Goal: Task Accomplishment & Management: Use online tool/utility

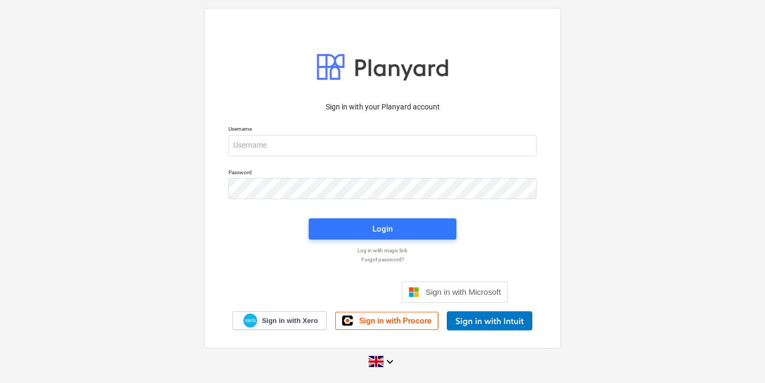
click at [335, 293] on div "Logi sisse Google’i kontoga. Avaneb uuel vahelehel" at bounding box center [325, 291] width 136 height 23
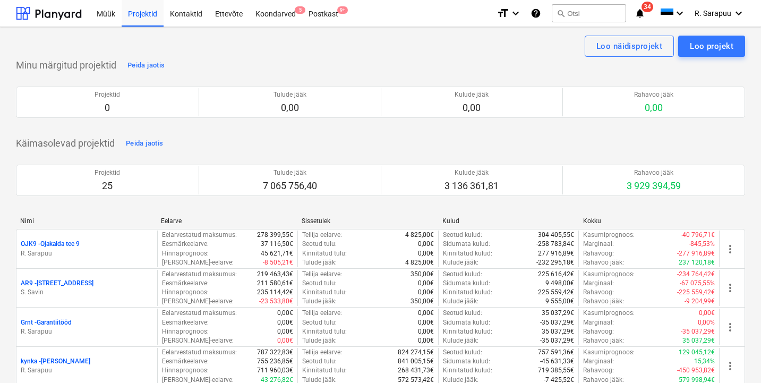
scroll to position [2, 0]
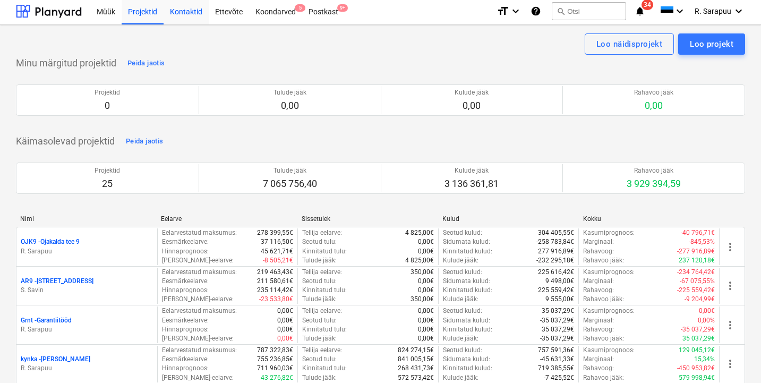
click at [184, 14] on div "Kontaktid" at bounding box center [186, 10] width 45 height 27
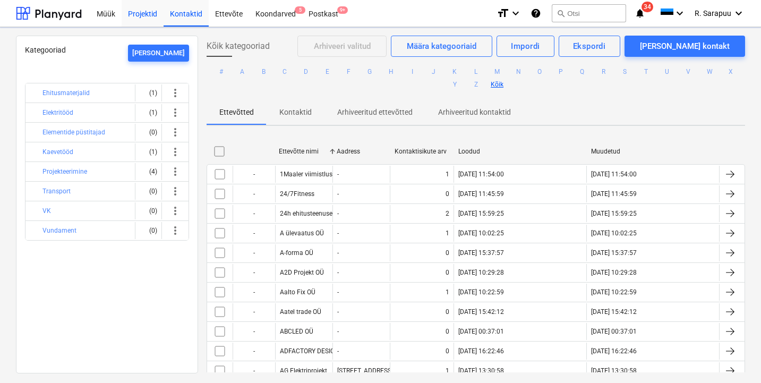
click at [147, 13] on div "Projektid" at bounding box center [143, 12] width 42 height 27
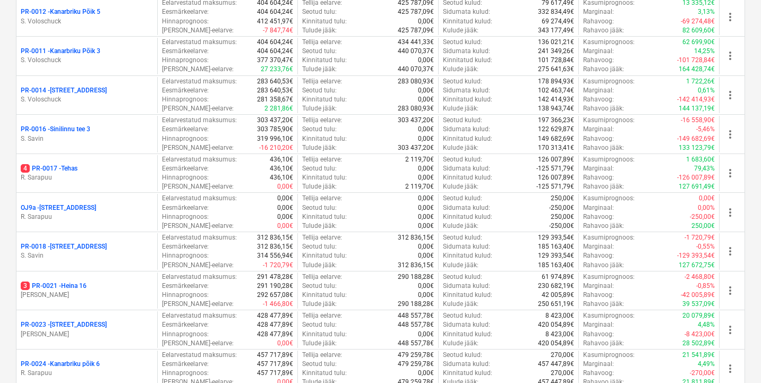
scroll to position [766, 0]
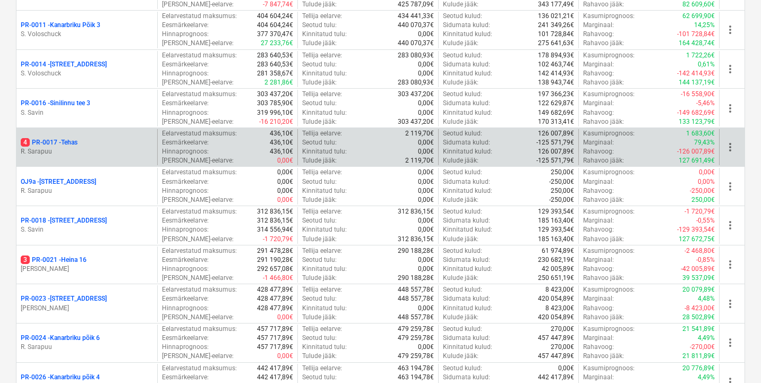
click at [65, 138] on p "4 PR-0017 - Tehas" at bounding box center [49, 142] width 57 height 9
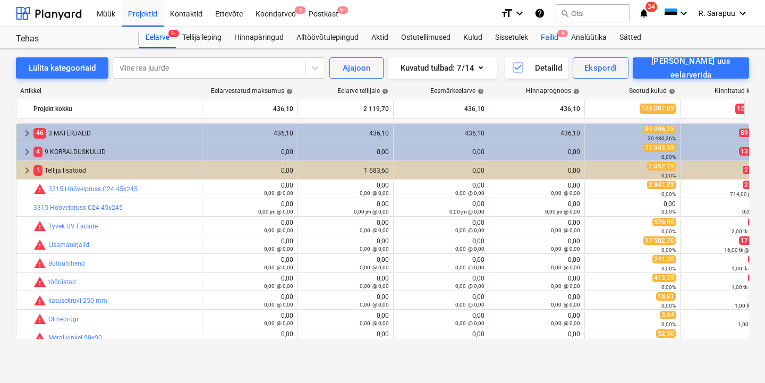
click at [550, 36] on div "Failid 4" at bounding box center [549, 37] width 30 height 21
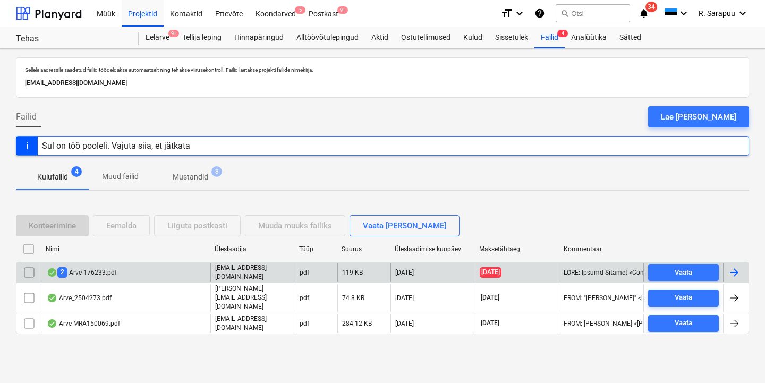
click at [92, 277] on div "2 Arve 176233.pdf" at bounding box center [82, 272] width 70 height 10
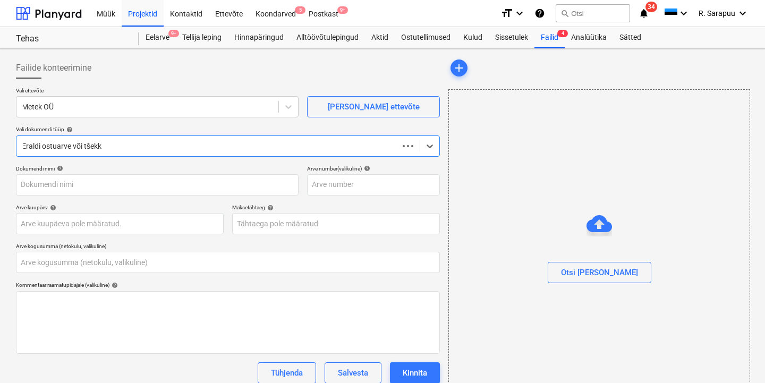
type input "0,00"
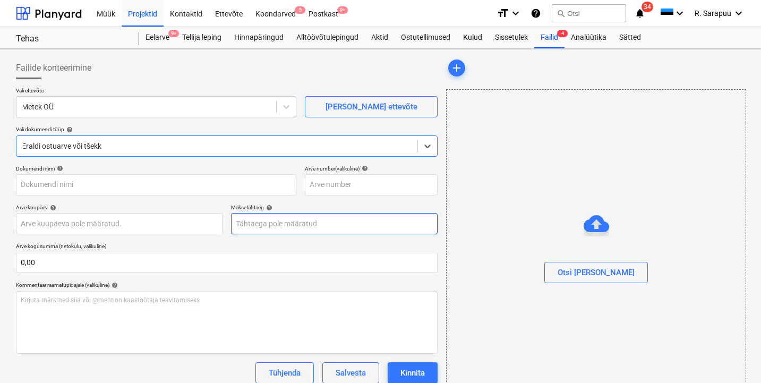
type input "176232"
type input "[DATE]"
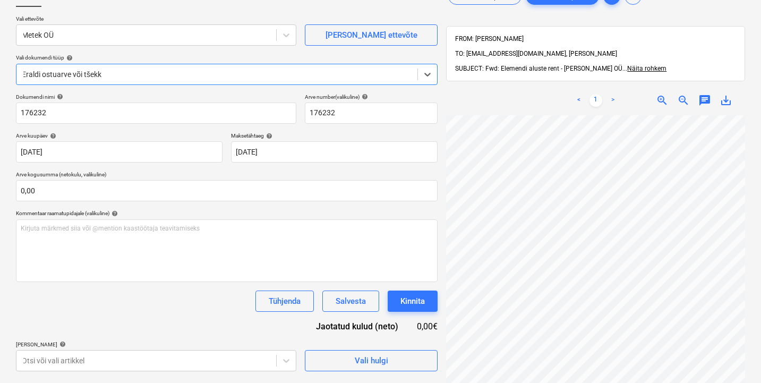
scroll to position [102, 1]
click at [223, 311] on body "Müük Projektid Kontaktid Ettevõte Koondarved 5 Postkast 9+ format_size keyboard…" at bounding box center [380, 119] width 761 height 383
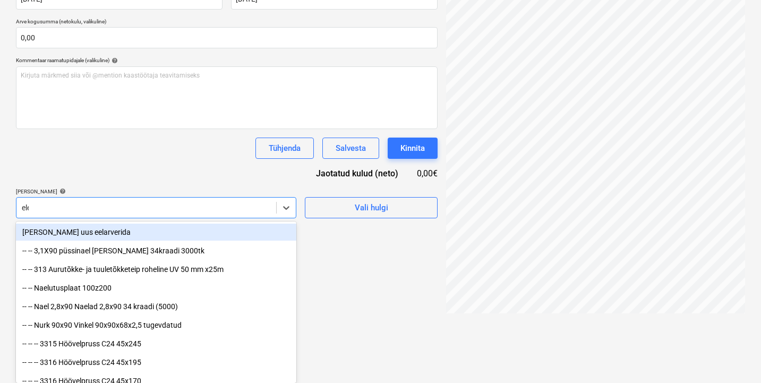
scroll to position [151, 0]
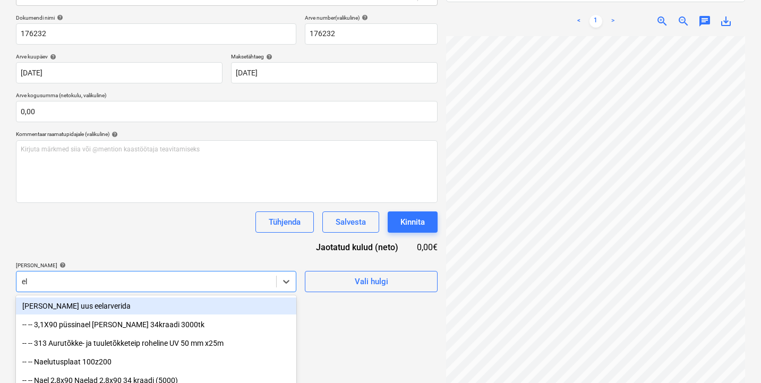
type input "e"
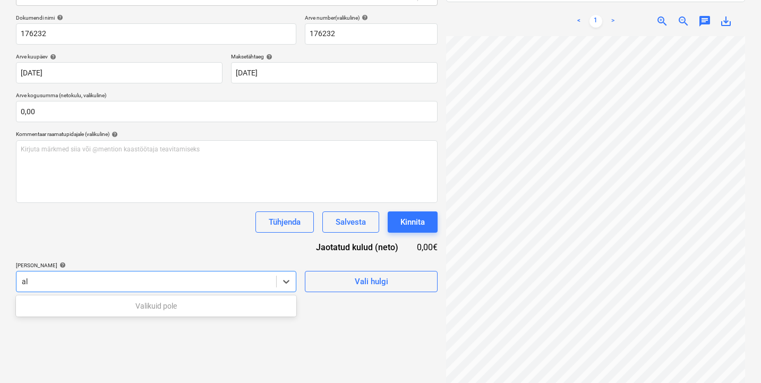
type input "a"
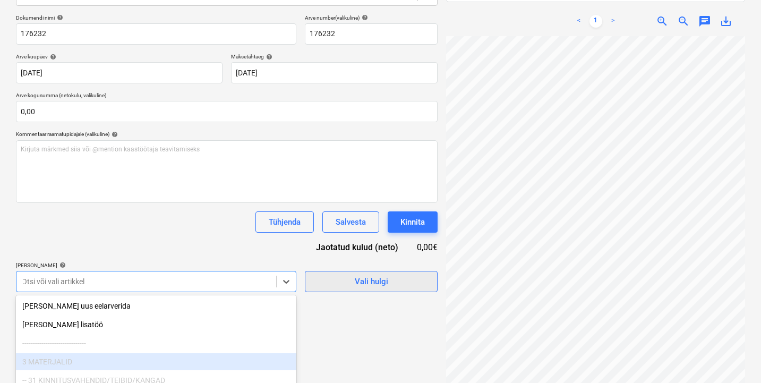
click at [340, 285] on span "Vali hulgi" at bounding box center [371, 282] width 106 height 14
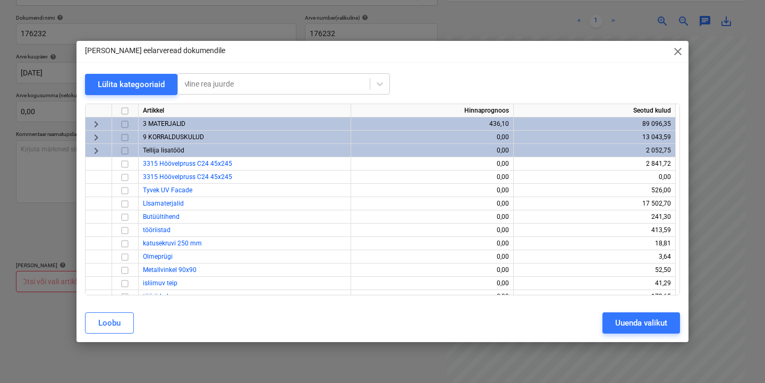
click at [682, 46] on span "close" at bounding box center [677, 51] width 13 height 13
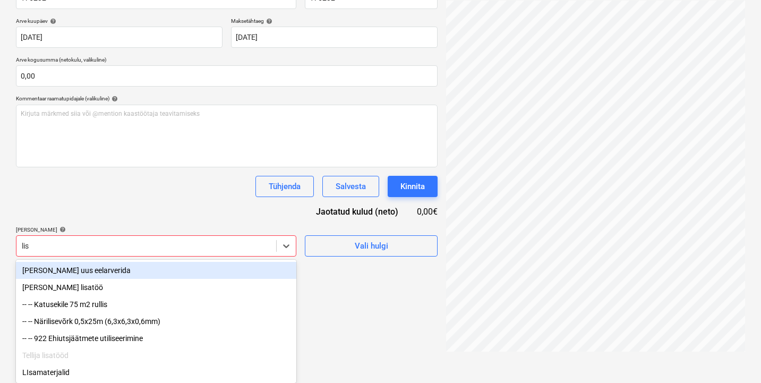
type input "[PERSON_NAME]"
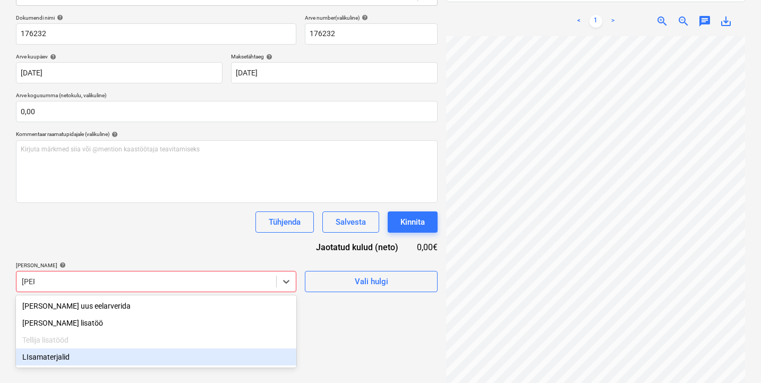
click at [67, 360] on div "LIsamaterjalid" at bounding box center [156, 356] width 280 height 17
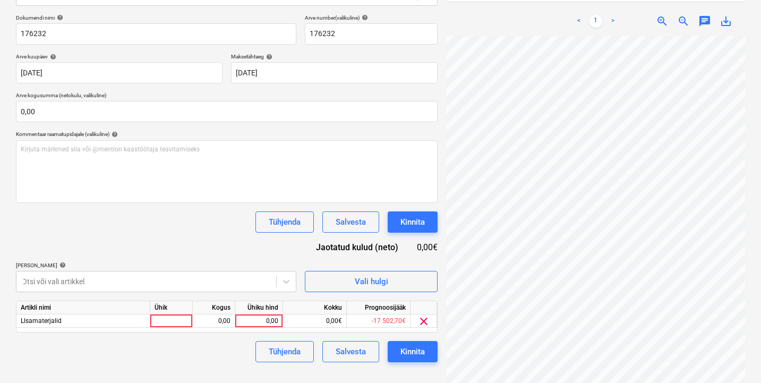
click at [139, 228] on div "Tühjenda Salvesta Kinnita" at bounding box center [227, 221] width 422 height 21
click at [268, 323] on div "0,00" at bounding box center [259, 320] width 39 height 13
type input "150"
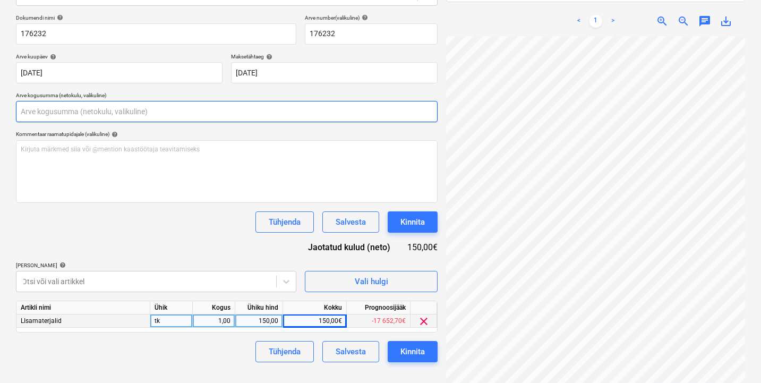
click at [135, 109] on input "text" at bounding box center [227, 111] width 422 height 21
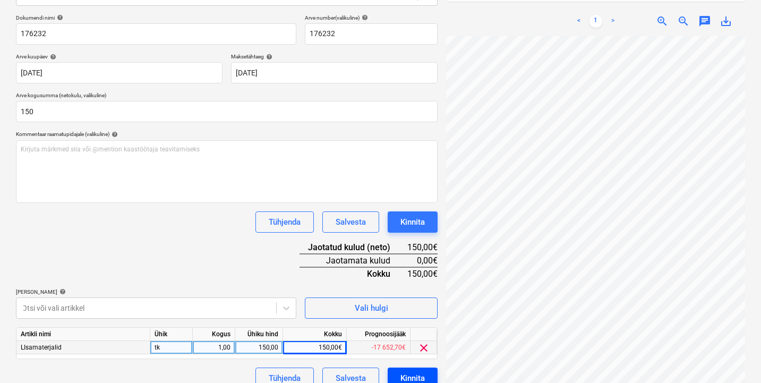
type input "150,00"
click at [413, 377] on div "Kinnita" at bounding box center [412, 378] width 24 height 14
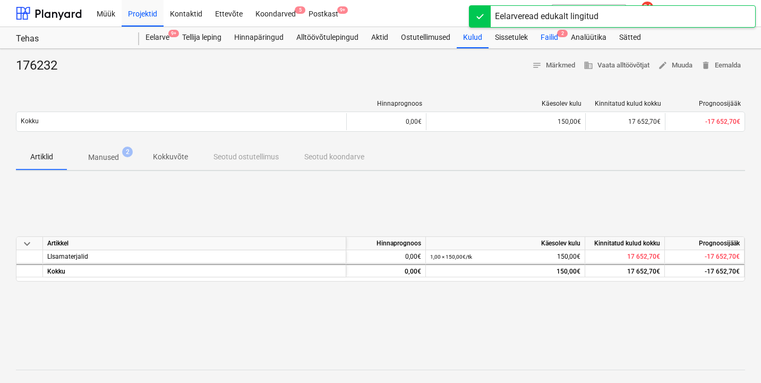
click at [554, 37] on div "Failid 2" at bounding box center [549, 37] width 30 height 21
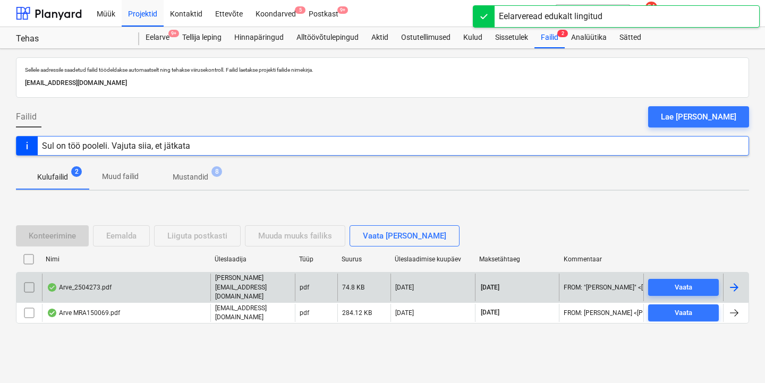
click at [93, 290] on div "Arve_2504273.pdf" at bounding box center [79, 287] width 65 height 8
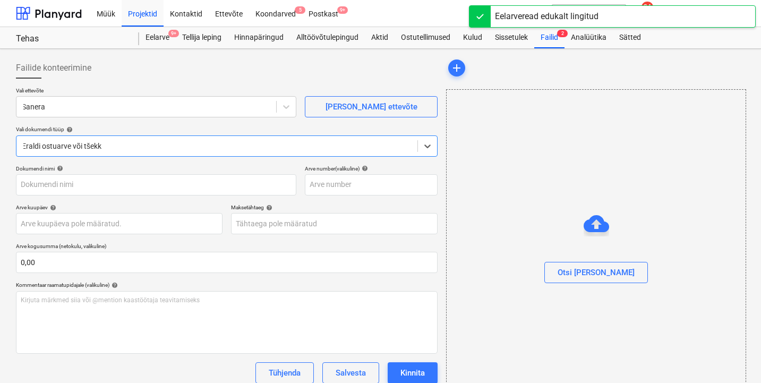
type input "2504273"
type input "[DATE]"
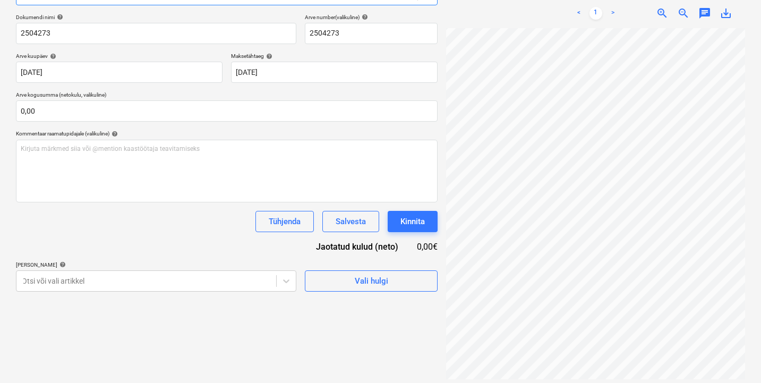
scroll to position [151, 0]
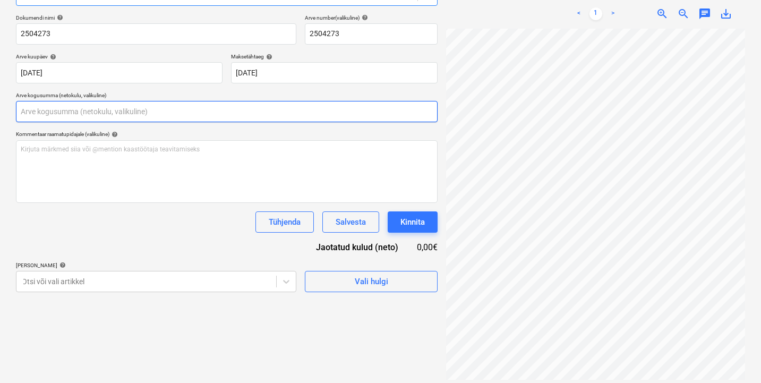
click at [290, 114] on input "text" at bounding box center [227, 111] width 422 height 21
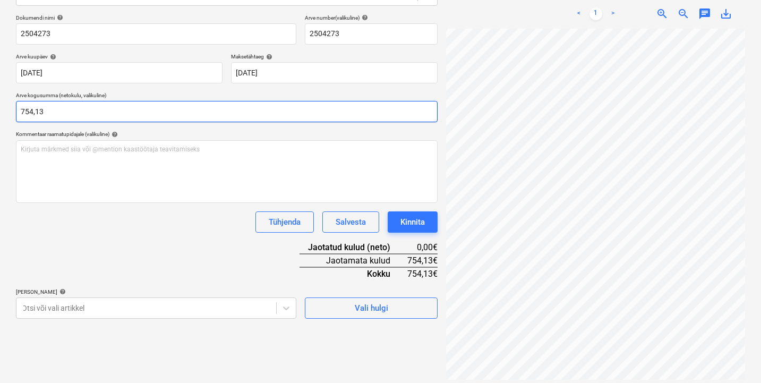
type input "754,13"
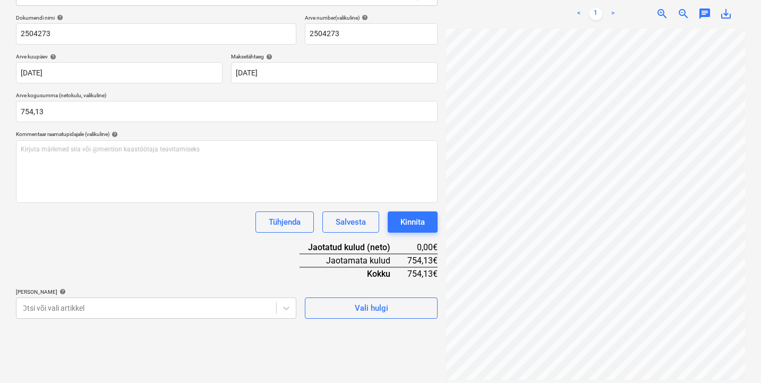
click at [199, 248] on div "Dokumendi nimi help 2504273 Arve number (valikuline) help 2504273 Arve kuupäev …" at bounding box center [227, 166] width 422 height 304
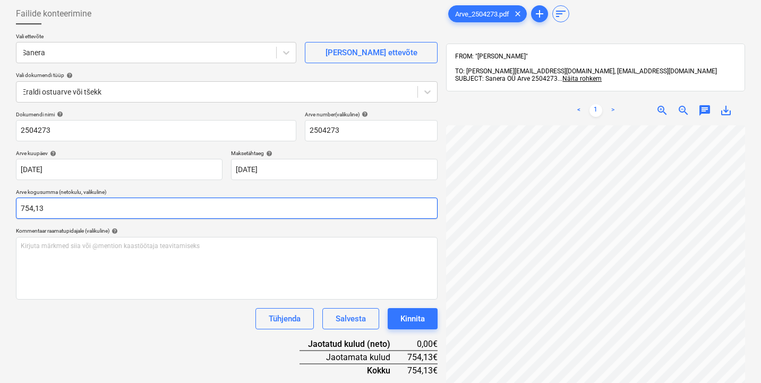
scroll to position [122, 0]
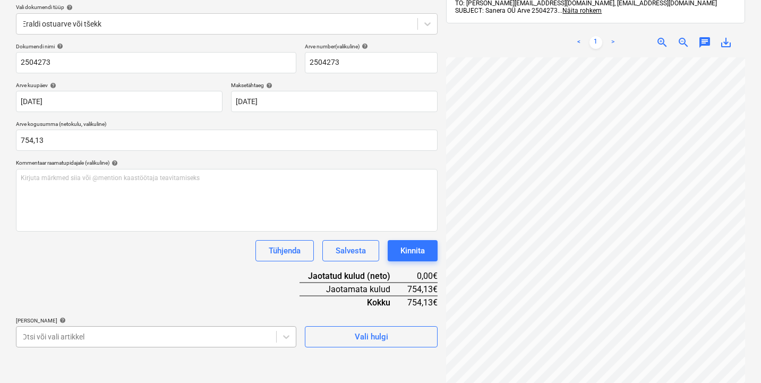
click at [230, 261] on body "Müük Projektid Kontaktid Ettevõte Koondarved 5 Postkast 9+ format_size keyboard…" at bounding box center [380, 69] width 761 height 383
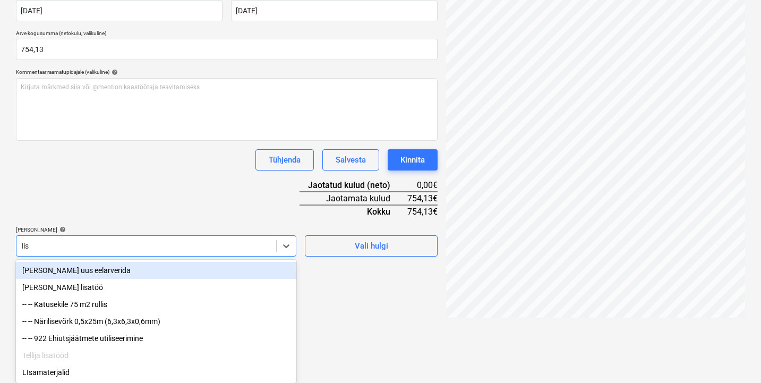
type input "[PERSON_NAME]"
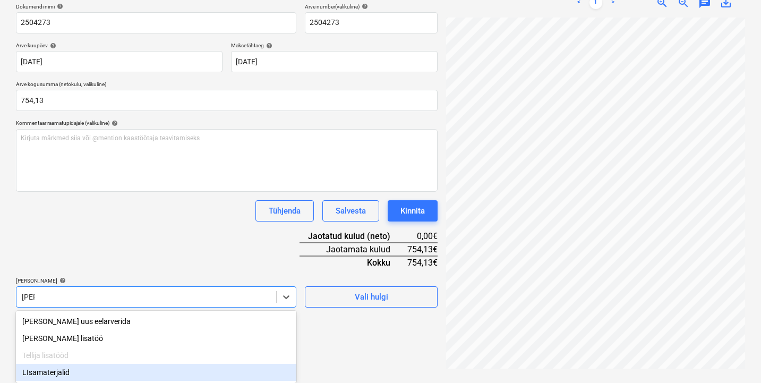
click at [84, 370] on div "LIsamaterjalid" at bounding box center [156, 372] width 280 height 17
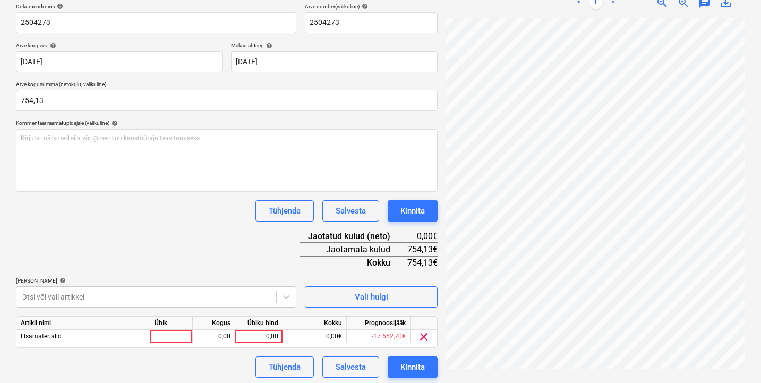
click at [163, 218] on div "Tühjenda Salvesta Kinnita" at bounding box center [227, 210] width 422 height 21
click at [272, 340] on div "0,00" at bounding box center [259, 336] width 39 height 13
type input "754,12"
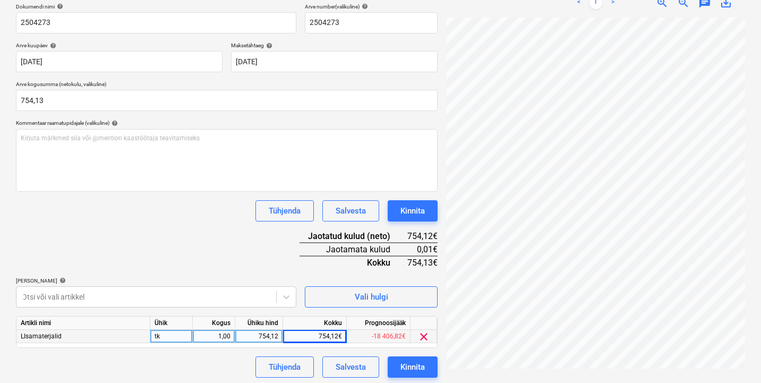
click at [278, 336] on div "754,12" at bounding box center [259, 336] width 39 height 13
type input "2"
type input "754,13"
click at [424, 368] on div "Kinnita" at bounding box center [412, 367] width 24 height 14
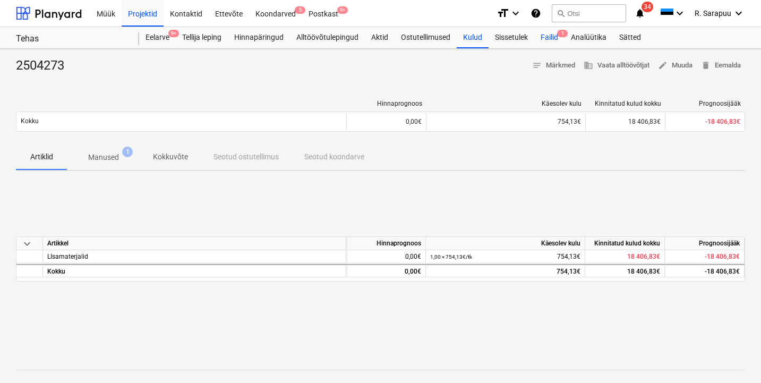
click at [545, 40] on div "Failid 1" at bounding box center [549, 37] width 30 height 21
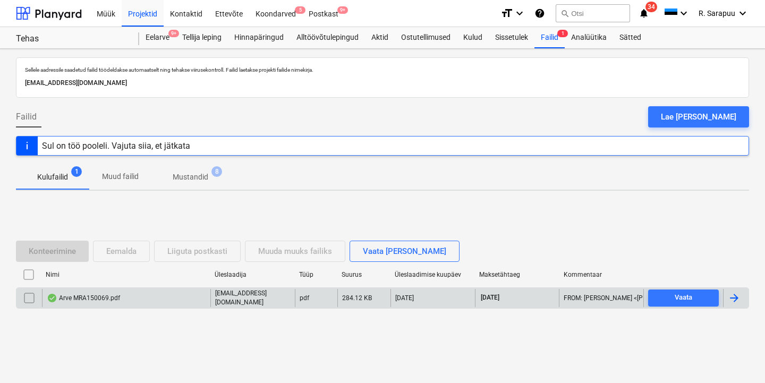
click at [96, 305] on div "Arve MRA150069.pdf" at bounding box center [126, 298] width 168 height 18
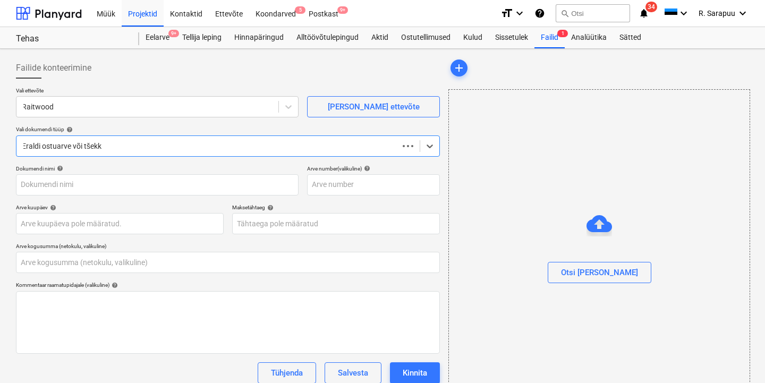
type input "0,00"
type input "MRA150069"
type input "[DATE]"
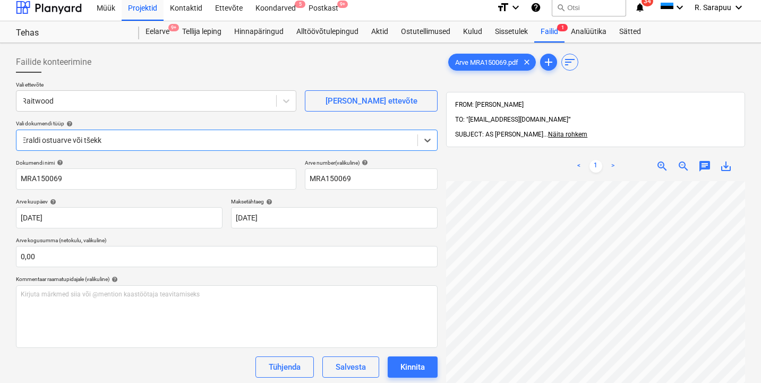
scroll to position [12, 0]
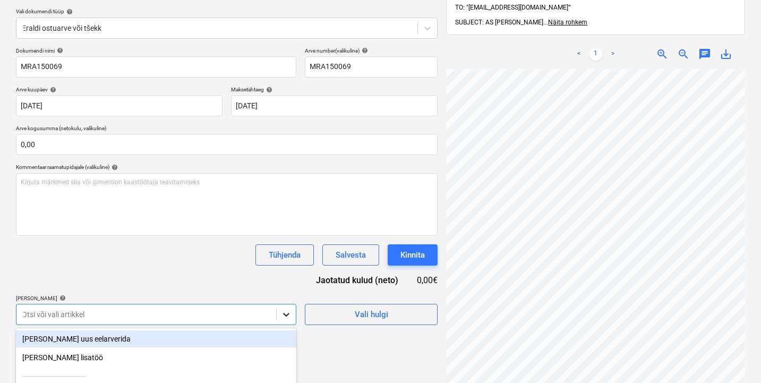
click at [287, 265] on body "Müük Projektid Kontaktid Ettevõte Koondarved 5 Postkast 9+ format_size keyboard…" at bounding box center [380, 73] width 761 height 383
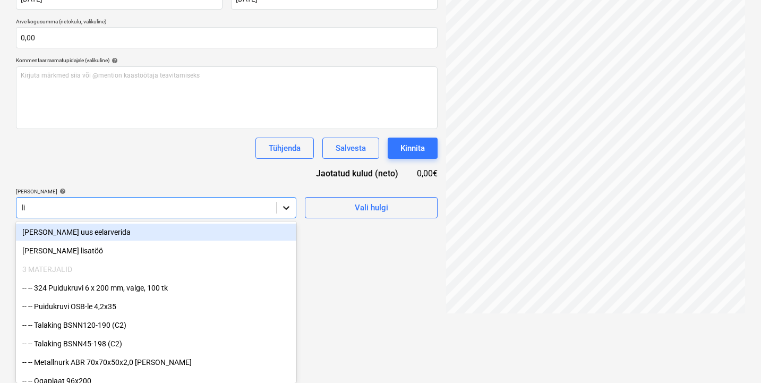
type input "[PERSON_NAME]"
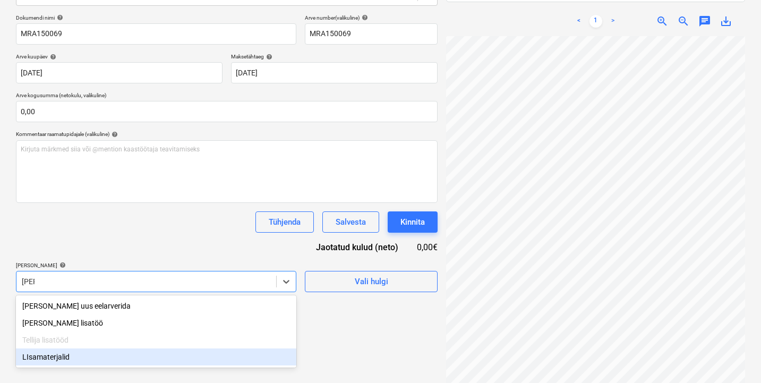
click at [84, 355] on div "LIsamaterjalid" at bounding box center [156, 356] width 280 height 17
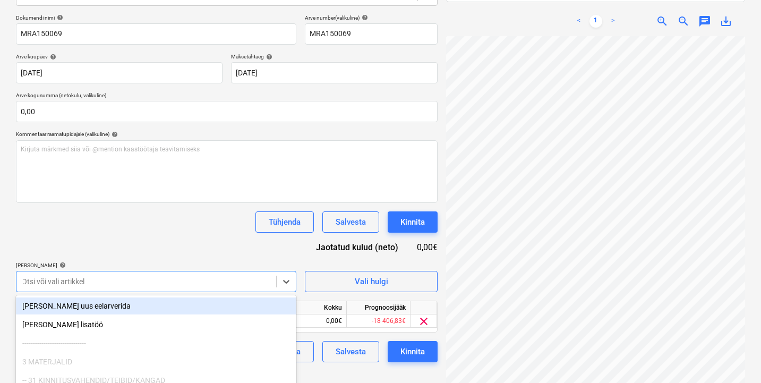
click at [121, 236] on div "Dokumendi nimi help MRA150069 Arve number (valikuline) help MRA150069 Arve kuup…" at bounding box center [227, 188] width 422 height 348
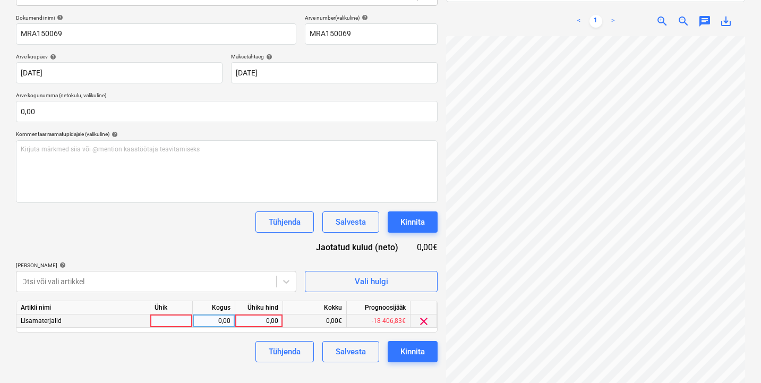
click at [250, 320] on div "0,00" at bounding box center [259, 320] width 39 height 13
type input "4788,12"
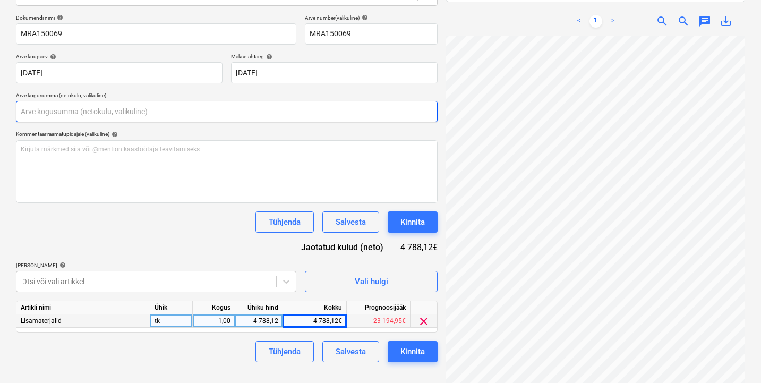
click at [159, 118] on input "text" at bounding box center [227, 111] width 422 height 21
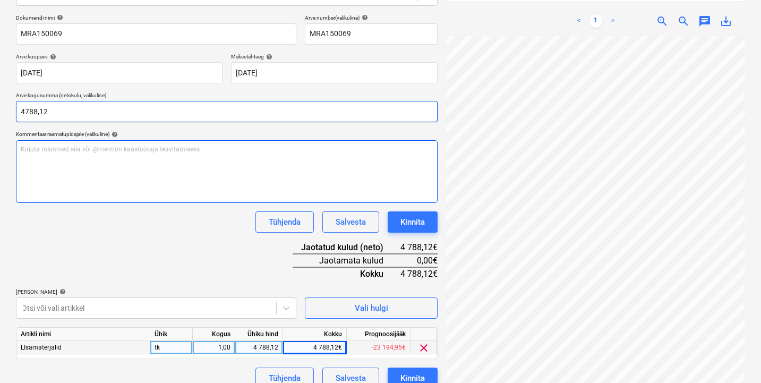
type input "4 788,12"
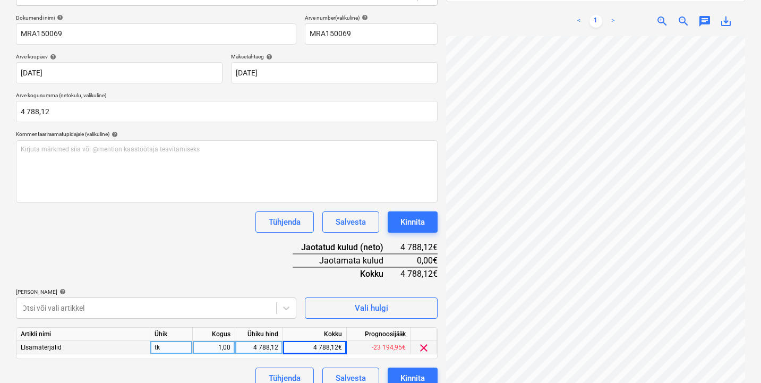
click at [111, 246] on div "Dokumendi nimi help MRA150069 Arve number (valikuline) help MRA150069 Arve kuup…" at bounding box center [227, 201] width 422 height 374
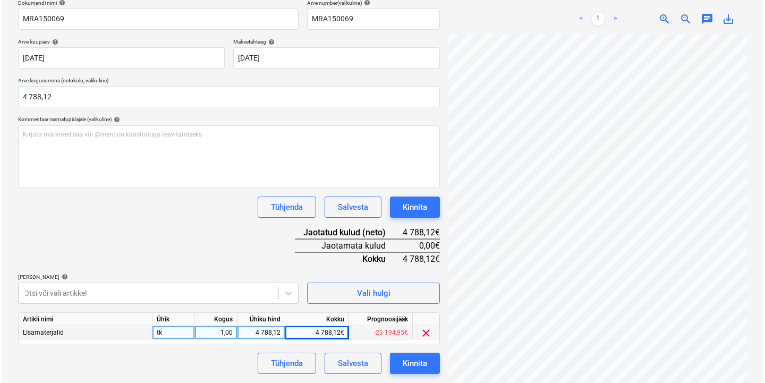
scroll to position [164, 0]
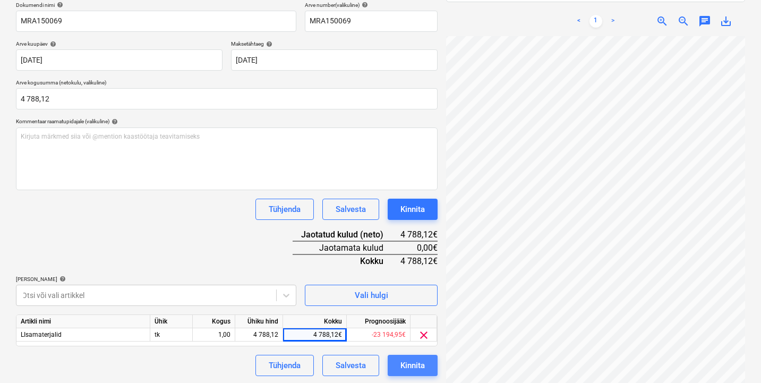
click at [423, 362] on div "Kinnita" at bounding box center [412, 365] width 24 height 14
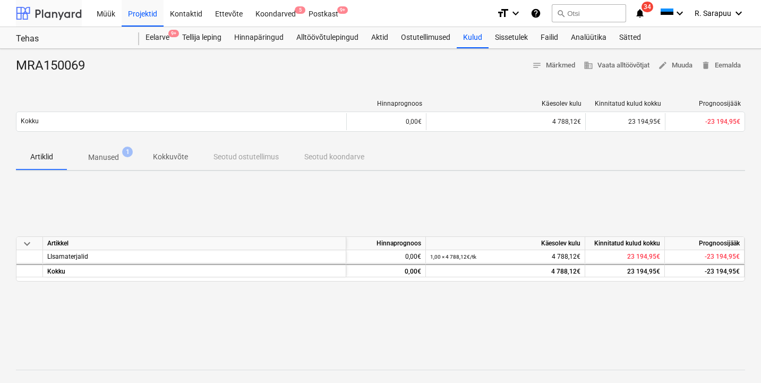
click at [66, 12] on div at bounding box center [49, 13] width 66 height 27
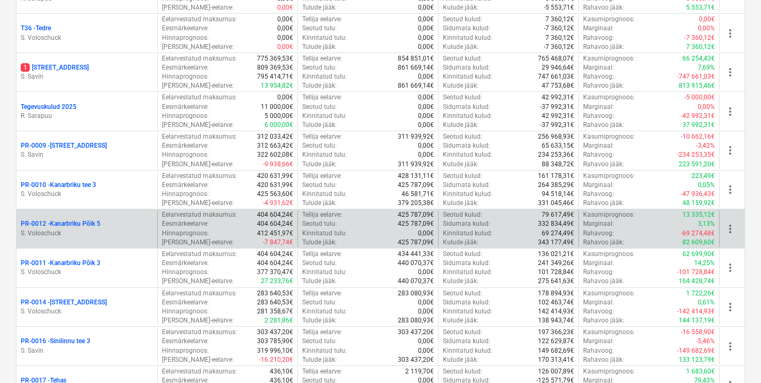
scroll to position [529, 0]
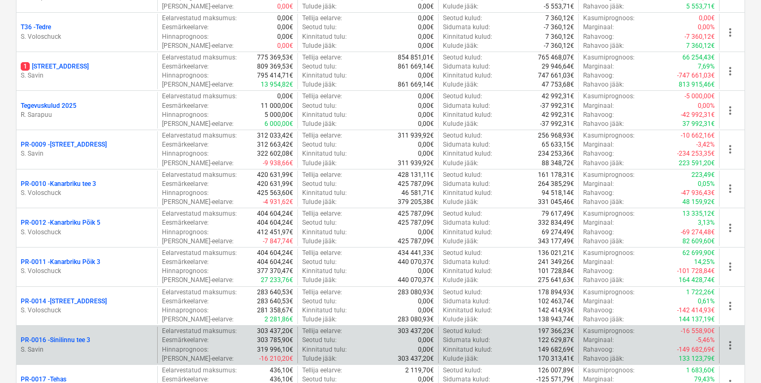
click at [66, 327] on div "PR-0016 - Sinilinnu tee 3 [PERSON_NAME]" at bounding box center [86, 345] width 141 height 37
click at [65, 337] on p "PR-0016 - Sinilinnu tee 3" at bounding box center [56, 340] width 70 height 9
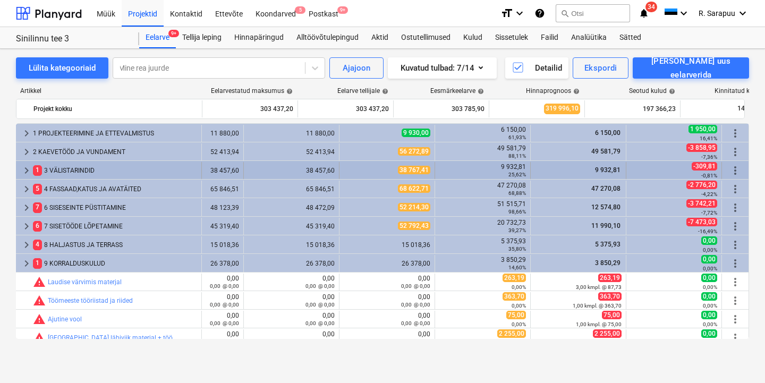
scroll to position [0, 153]
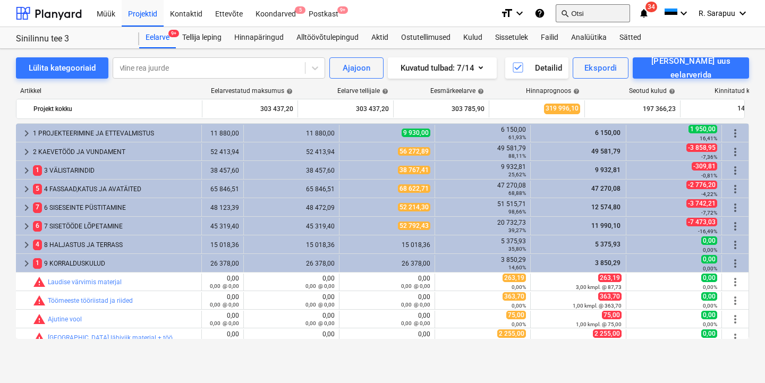
click at [589, 20] on button "search Otsi" at bounding box center [592, 13] width 74 height 18
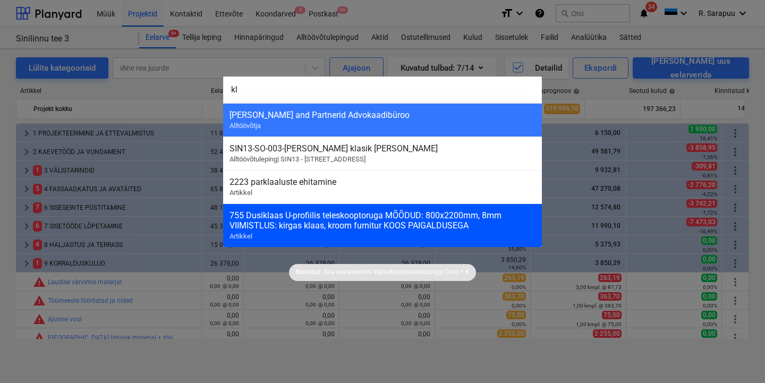
type input "k"
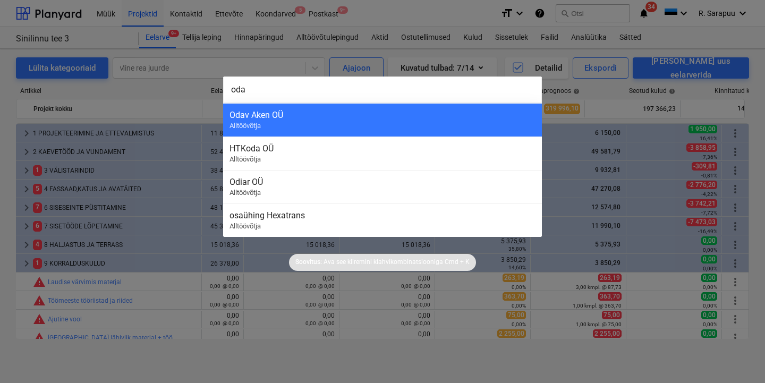
type input "odav"
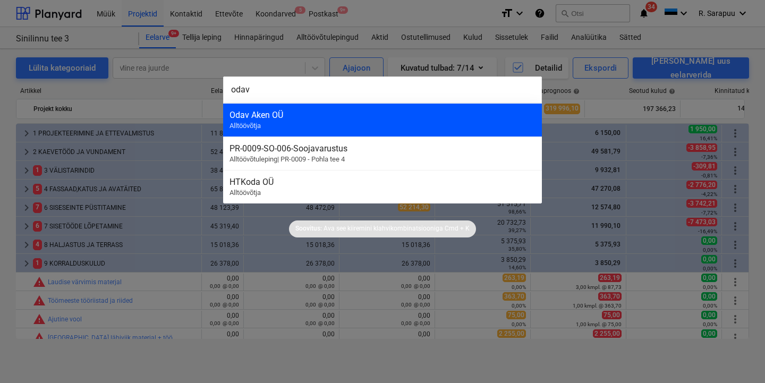
click at [344, 124] on div "[PERSON_NAME] OÜ Alltöövõtja" at bounding box center [382, 119] width 319 height 33
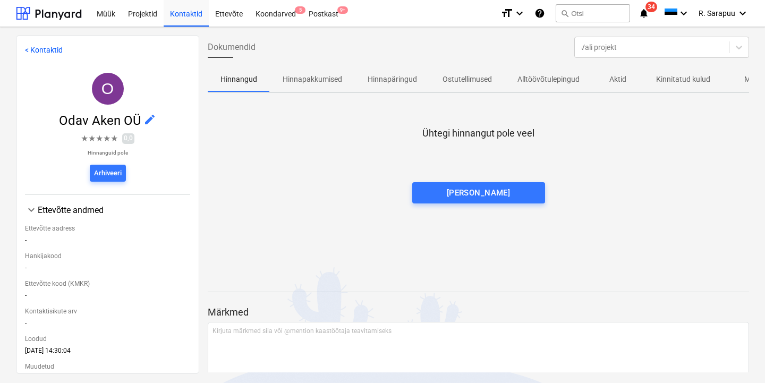
click at [312, 83] on p "Hinnapakkumised" at bounding box center [312, 79] width 59 height 11
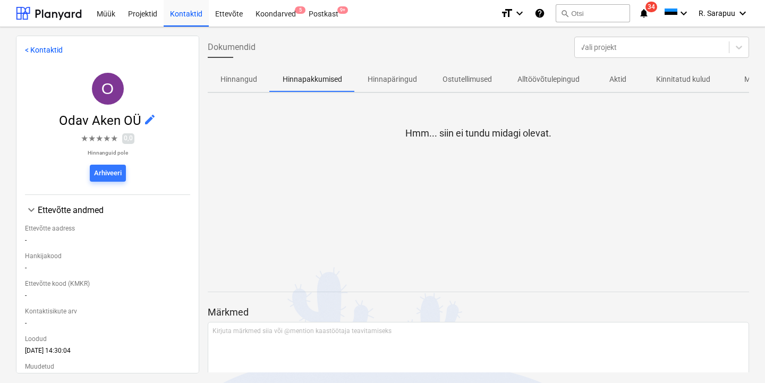
click at [242, 79] on p "Hinnangud" at bounding box center [238, 79] width 37 height 11
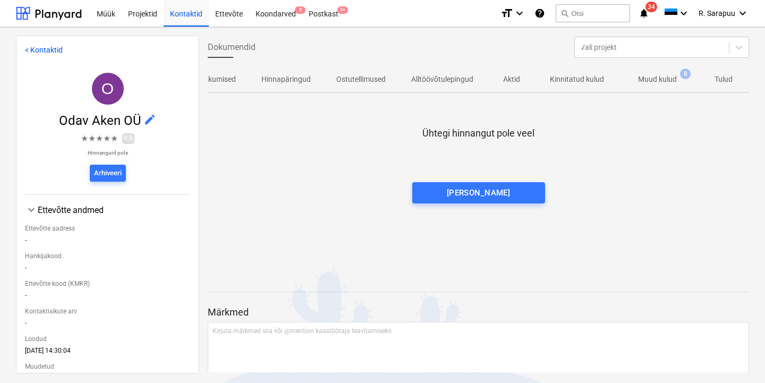
scroll to position [0, 108]
click at [669, 75] on p "Muud kulud" at bounding box center [657, 79] width 39 height 11
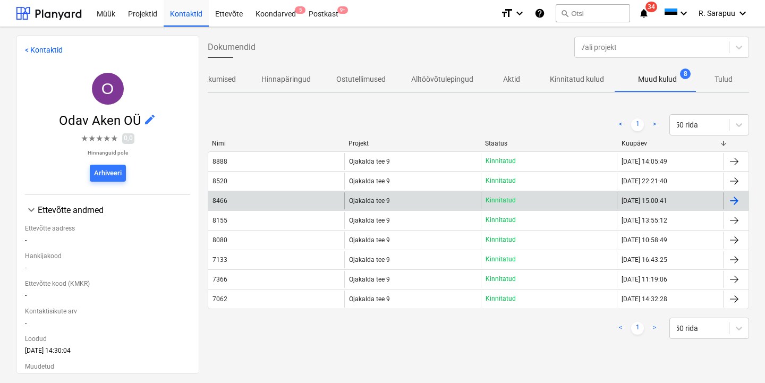
click at [388, 201] on div "Ojakalda tee 9" at bounding box center [412, 200] width 136 height 17
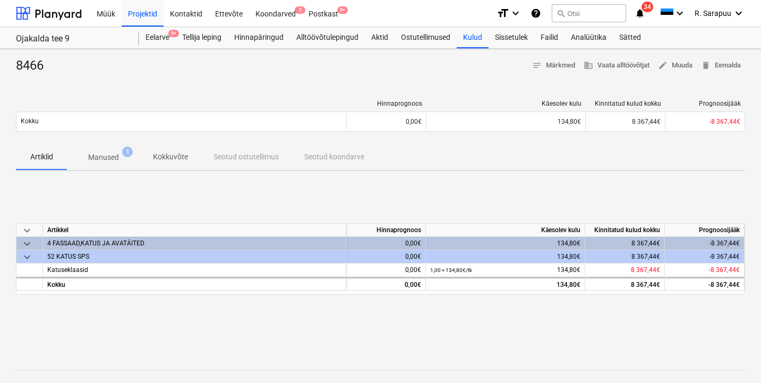
click at [115, 166] on button "Manused 1" at bounding box center [103, 156] width 73 height 25
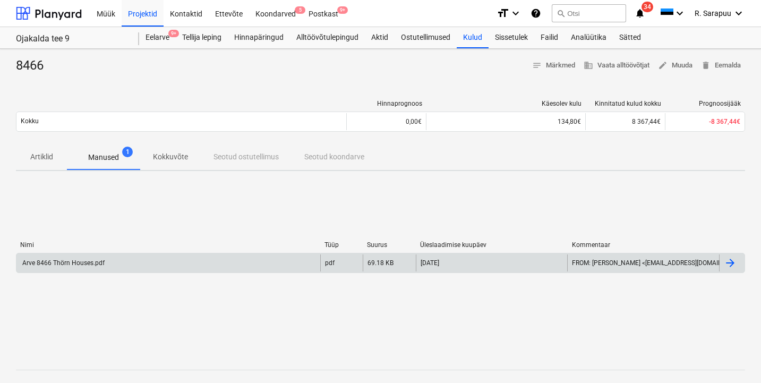
click at [86, 269] on div "Arve 8466 Thörn Houses.pdf" at bounding box center [168, 262] width 304 height 17
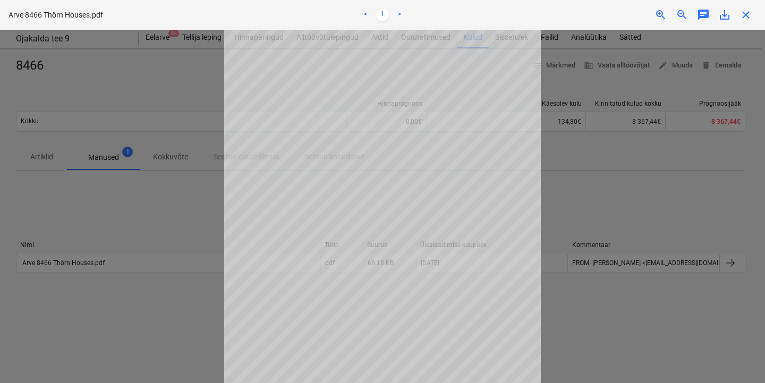
click at [747, 21] on span "close" at bounding box center [745, 14] width 13 height 13
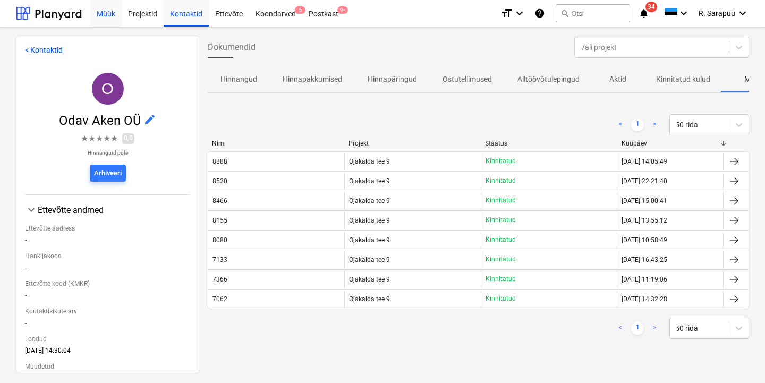
scroll to position [0, 57]
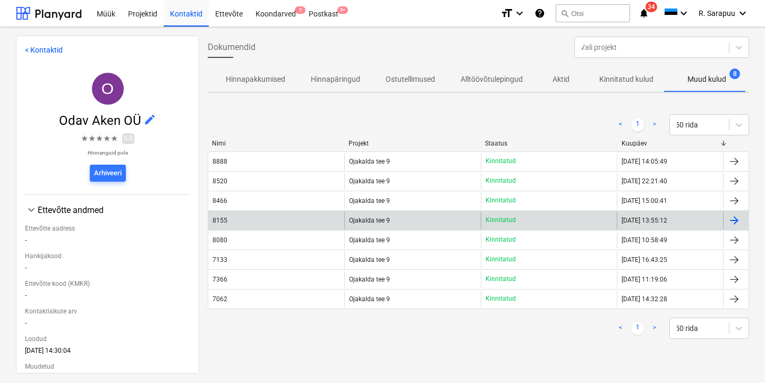
click at [367, 222] on span "Ojakalda tee 9" at bounding box center [369, 220] width 41 height 7
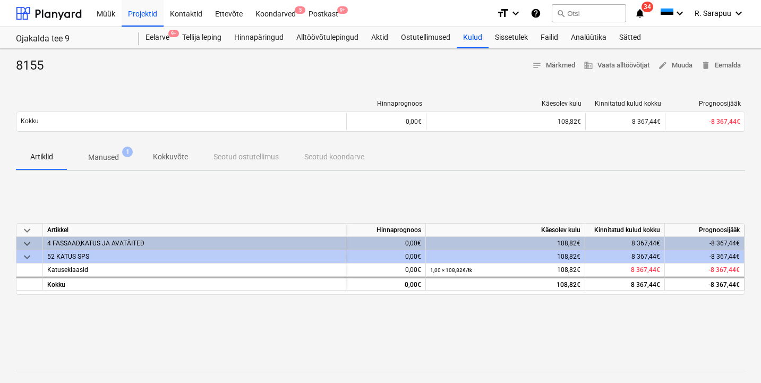
click at [110, 152] on p "Manused" at bounding box center [103, 157] width 31 height 11
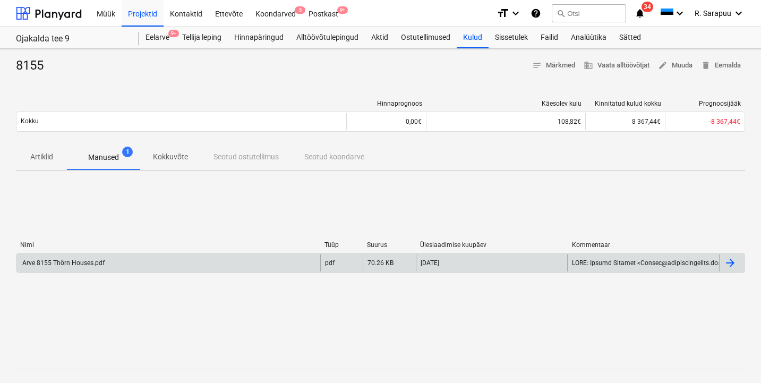
click at [89, 266] on div "Arve 8155 Thörn Houses.pdf" at bounding box center [168, 262] width 304 height 17
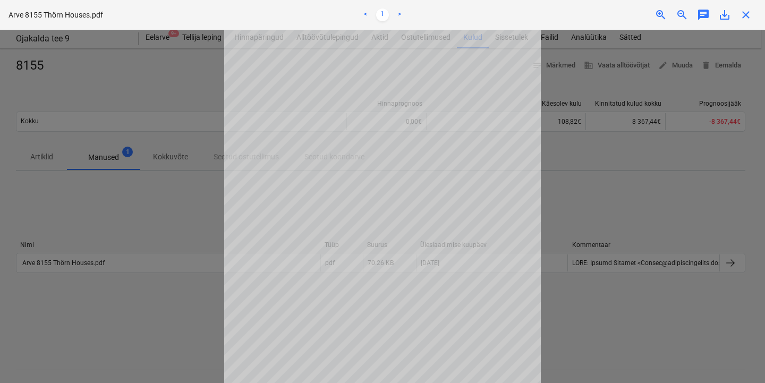
click at [745, 14] on span "close" at bounding box center [745, 14] width 13 height 13
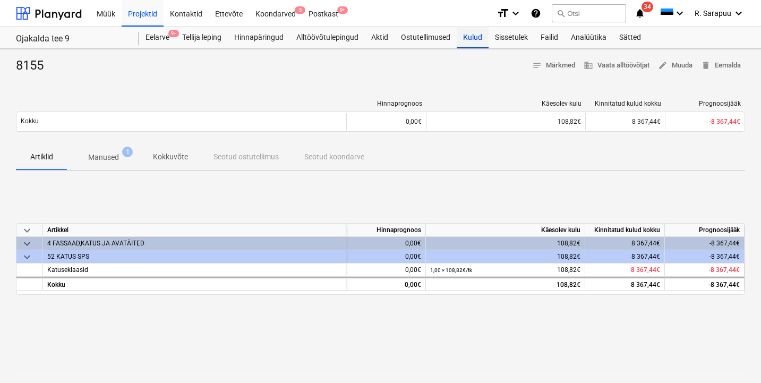
click at [478, 37] on div "Kulud" at bounding box center [473, 37] width 32 height 21
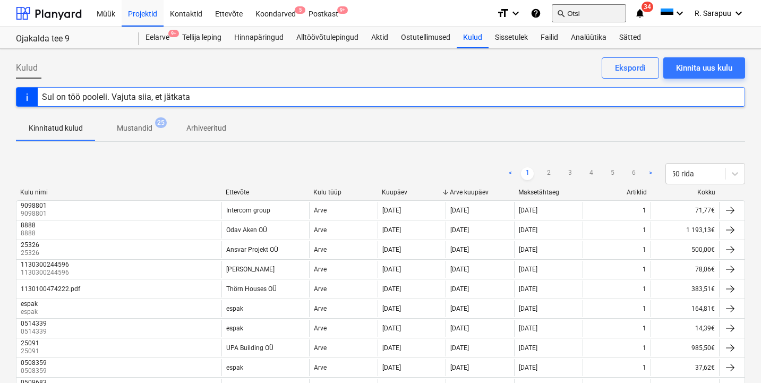
click at [578, 11] on button "search Otsi" at bounding box center [589, 13] width 74 height 18
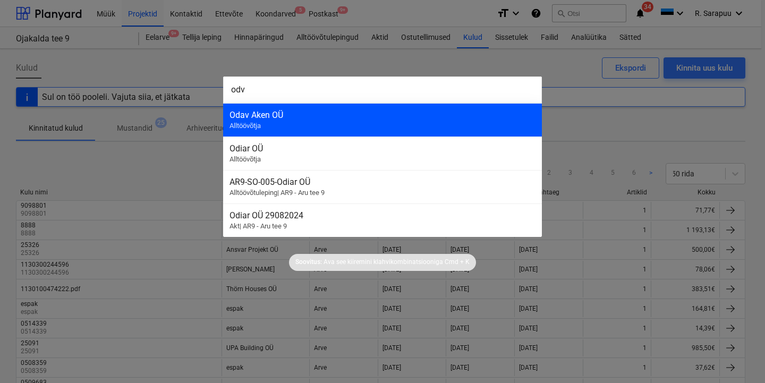
type input "odv"
click at [326, 119] on div "Odav Aken OÜ" at bounding box center [382, 115] width 306 height 10
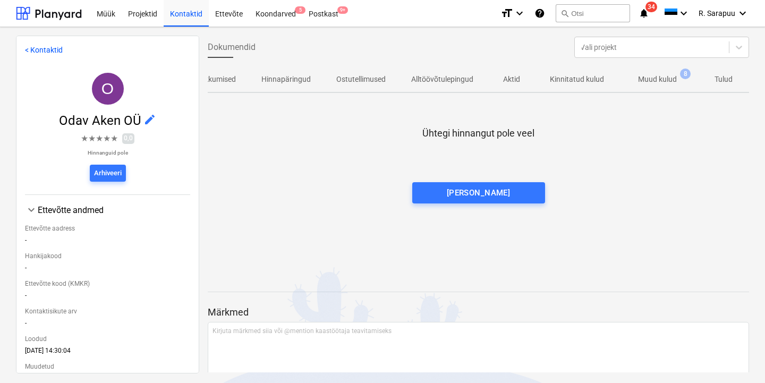
scroll to position [0, 108]
click at [658, 75] on p "Muud kulud" at bounding box center [657, 79] width 39 height 11
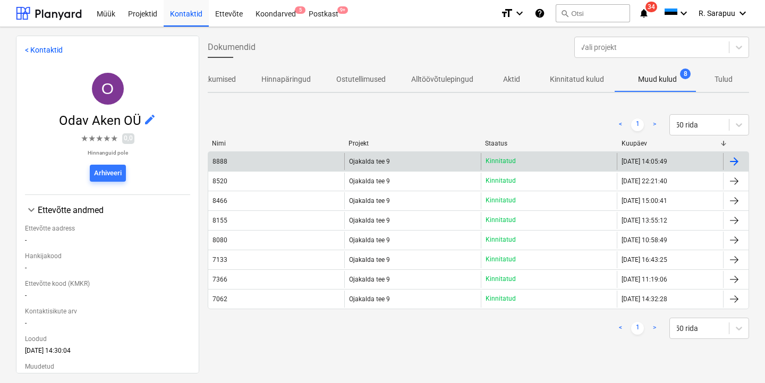
click at [287, 165] on div "8888" at bounding box center [276, 161] width 136 height 17
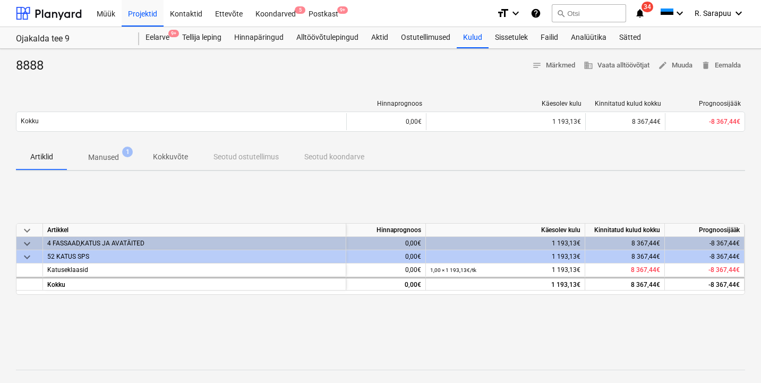
click at [102, 160] on p "Manused" at bounding box center [103, 157] width 31 height 11
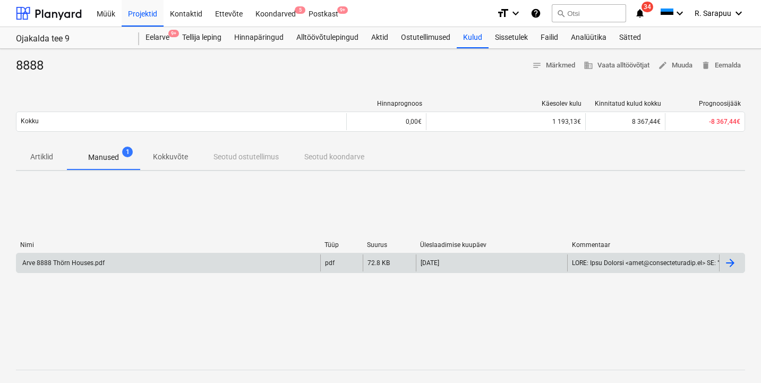
click at [100, 258] on div "Arve 8888 Thörn Houses.pdf" at bounding box center [168, 262] width 304 height 17
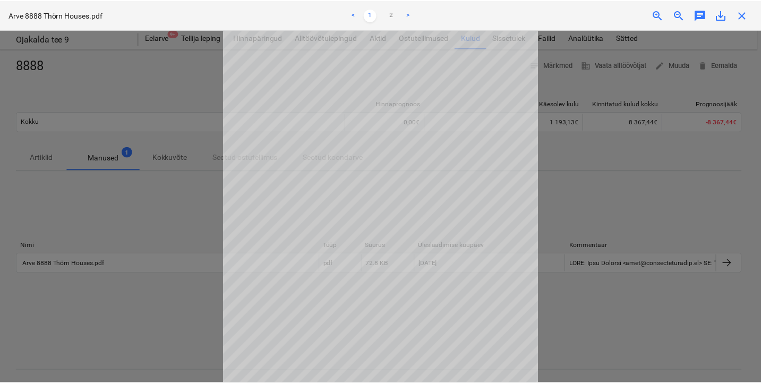
scroll to position [33, 0]
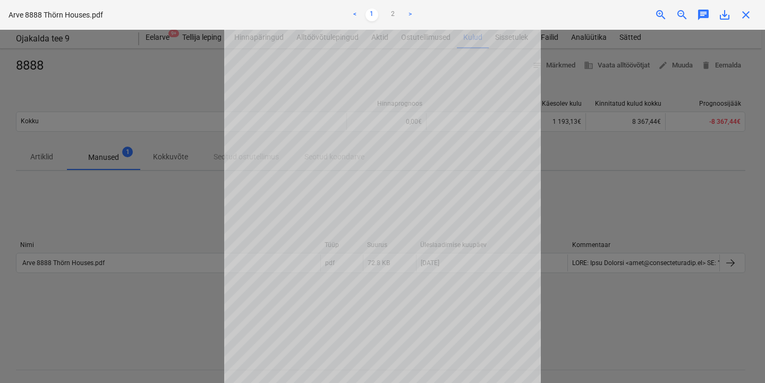
click at [748, 14] on span "close" at bounding box center [745, 14] width 13 height 13
